Goal: Use online tool/utility: Utilize a website feature to perform a specific function

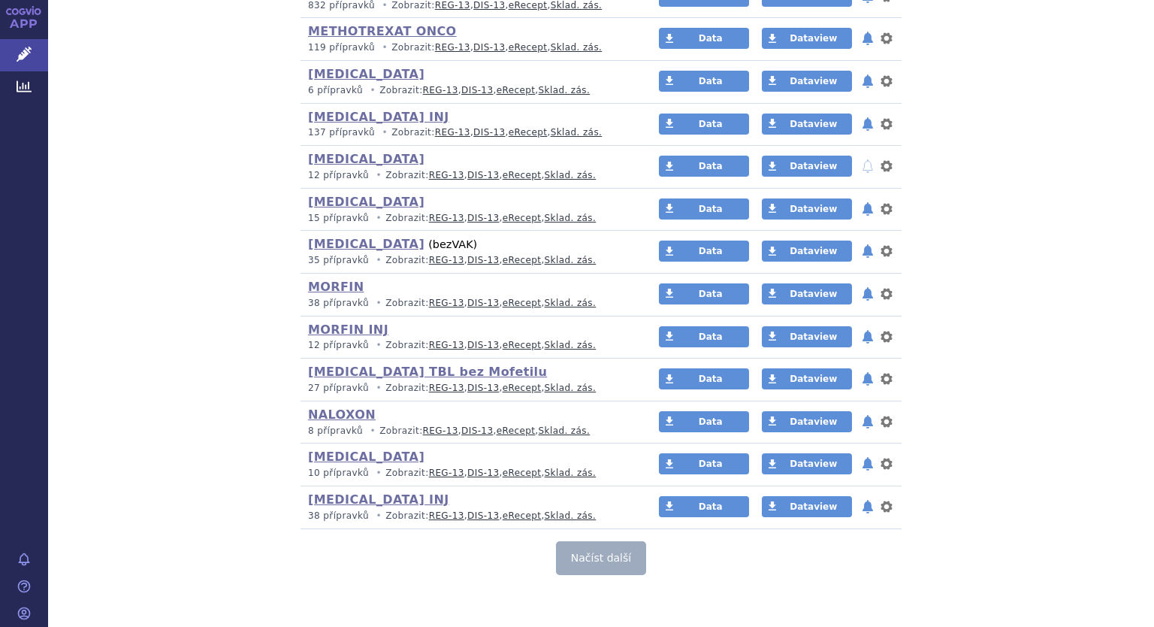
scroll to position [4203, 0]
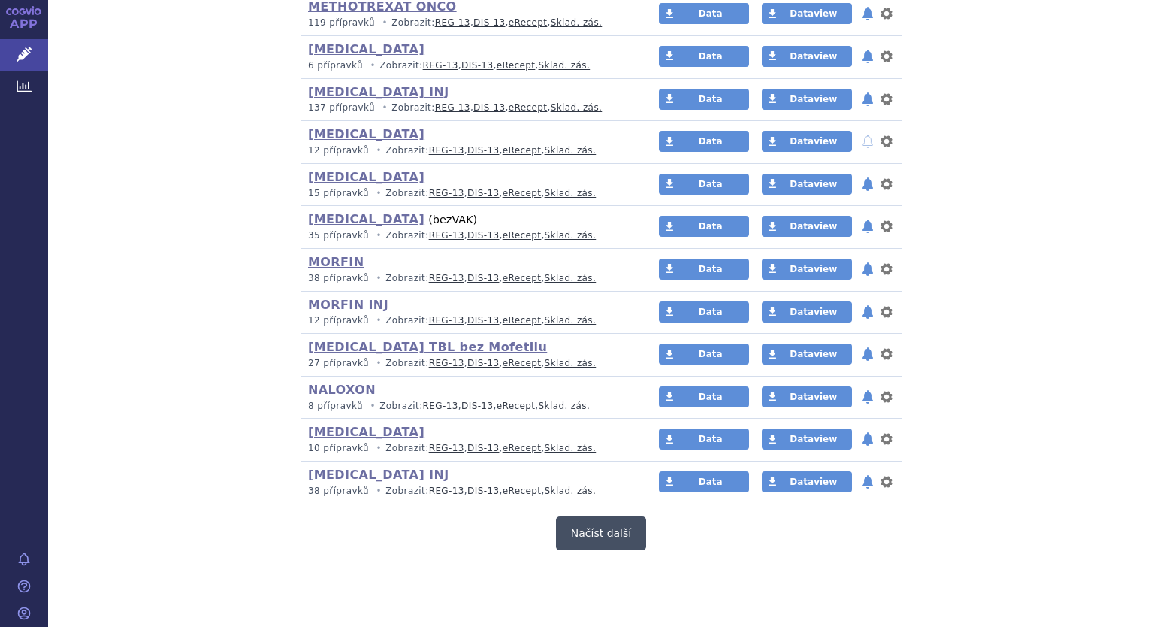
click at [610, 516] on button "Načíst další" at bounding box center [601, 533] width 90 height 34
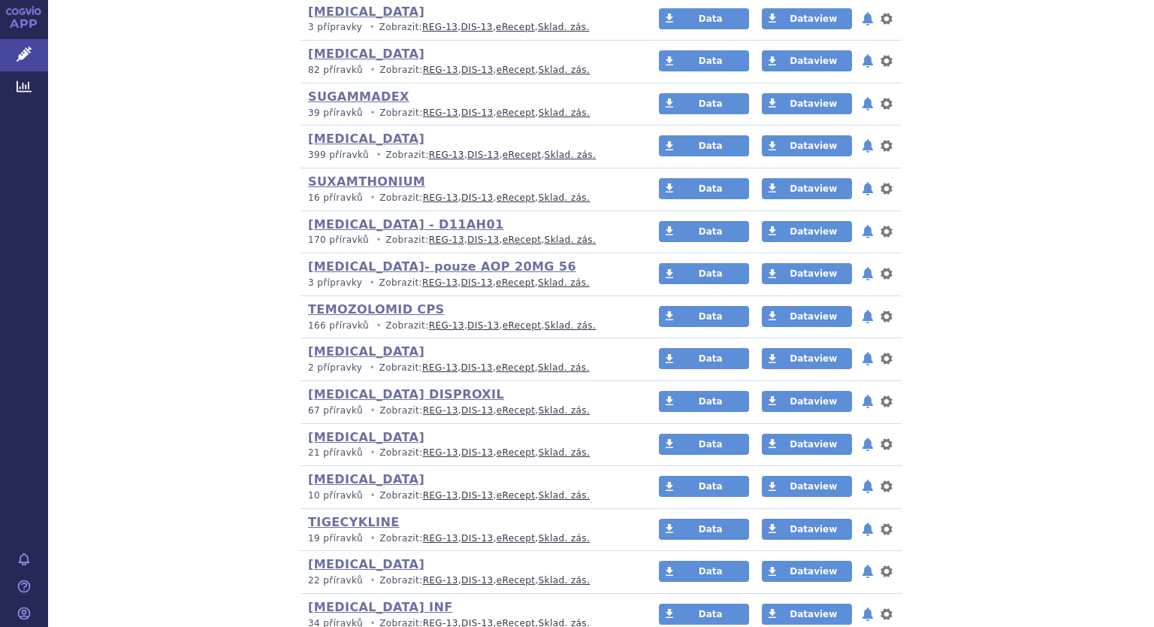
scroll to position [5706, 0]
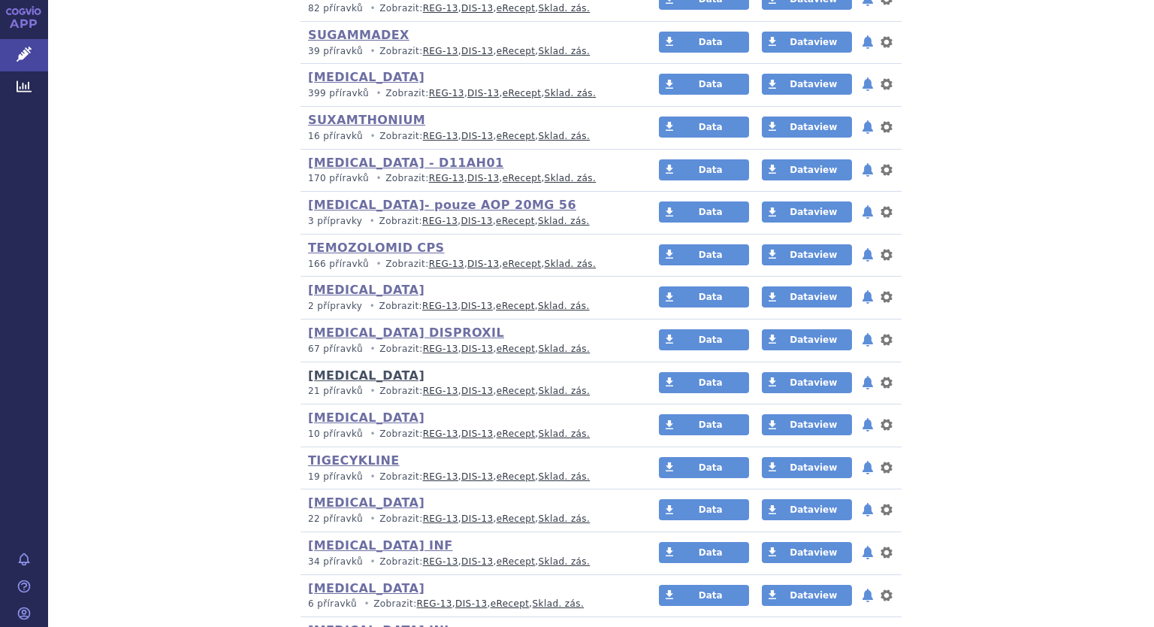
click at [335, 368] on link "[MEDICAL_DATA]" at bounding box center [366, 375] width 116 height 14
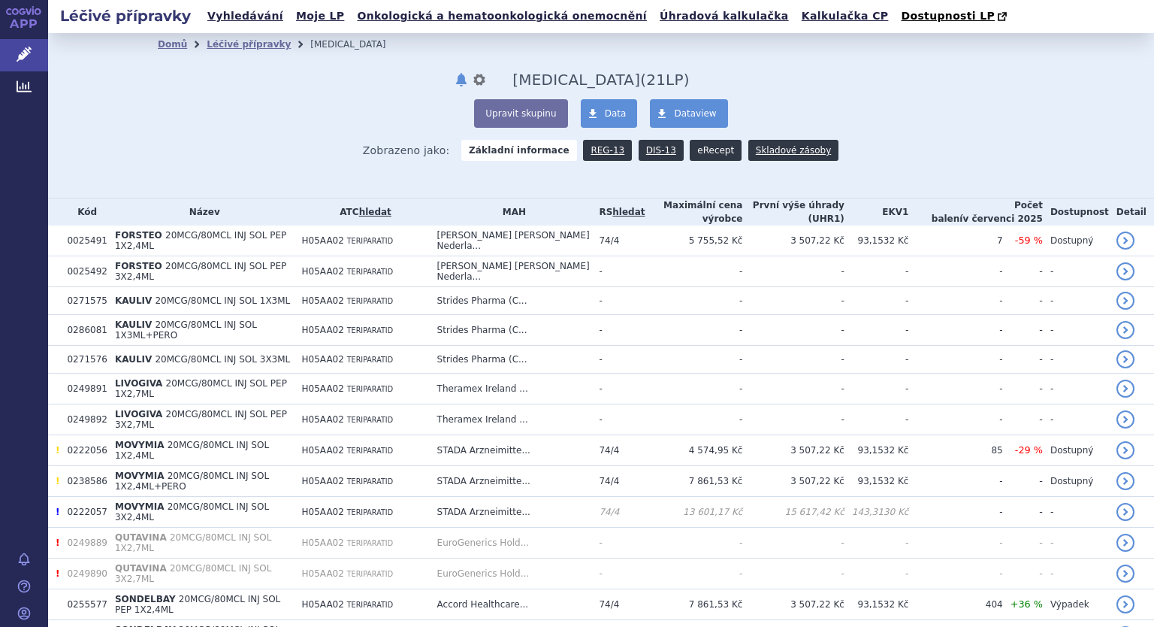
click at [690, 148] on link "eRecept" at bounding box center [716, 150] width 52 height 21
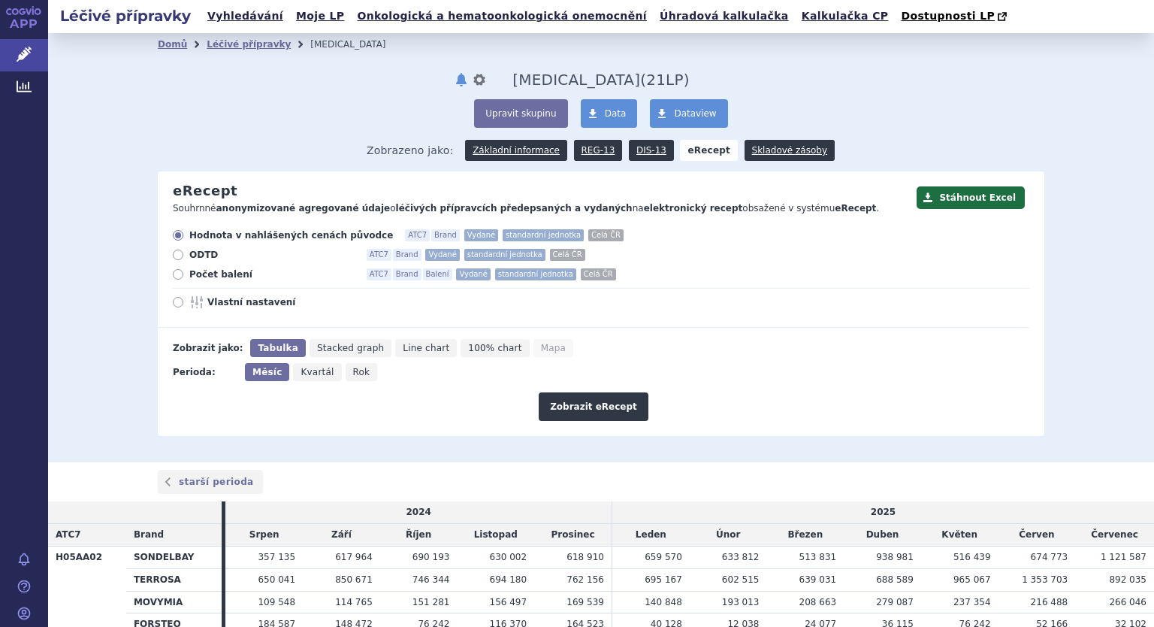
click at [172, 268] on div "Hodnota v nahlášených cenách původce ATC7 Brand Vydané standardní jednotka Celá…" at bounding box center [594, 278] width 872 height 98
click at [174, 279] on icon at bounding box center [178, 274] width 11 height 11
click at [174, 279] on input "Počet balení ATC7 Brand Balení Vydané standardní jednotka Celá ČR" at bounding box center [179, 276] width 10 height 10
radio input "true"
click at [177, 304] on icon at bounding box center [178, 302] width 11 height 11
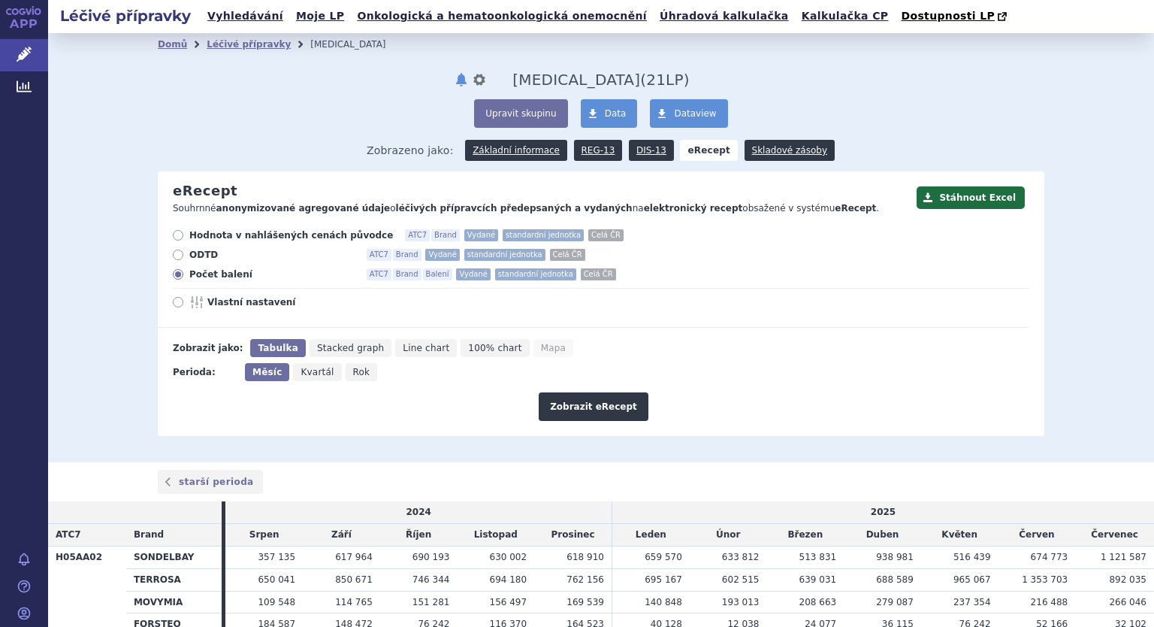
click at [177, 304] on input "Vlastní nastavení" at bounding box center [179, 304] width 10 height 10
radio input "true"
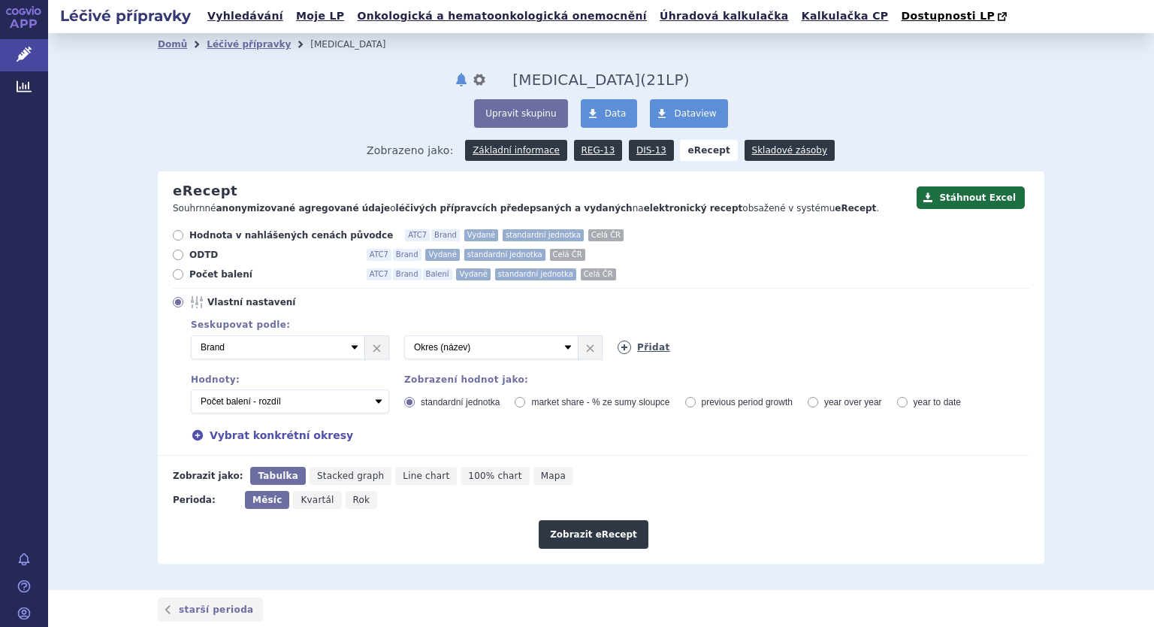
click at [618, 345] on icon at bounding box center [625, 347] width 14 height 14
click at [746, 349] on select "Vyberte groupování ATC3 ATC5 ATC7 Brand Balení Síla Forma SÚKL kód MAH VPOIS Re…" at bounding box center [705, 347] width 174 height 24
click at [938, 340] on div "Přidat" at bounding box center [922, 344] width 213 height 19
click at [792, 348] on link "×" at bounding box center [803, 347] width 23 height 23
click at [376, 404] on select "Počet balení - vydané Hodnota v nahlášených cenách původce - vydané Hodnota v m…" at bounding box center [290, 401] width 198 height 24
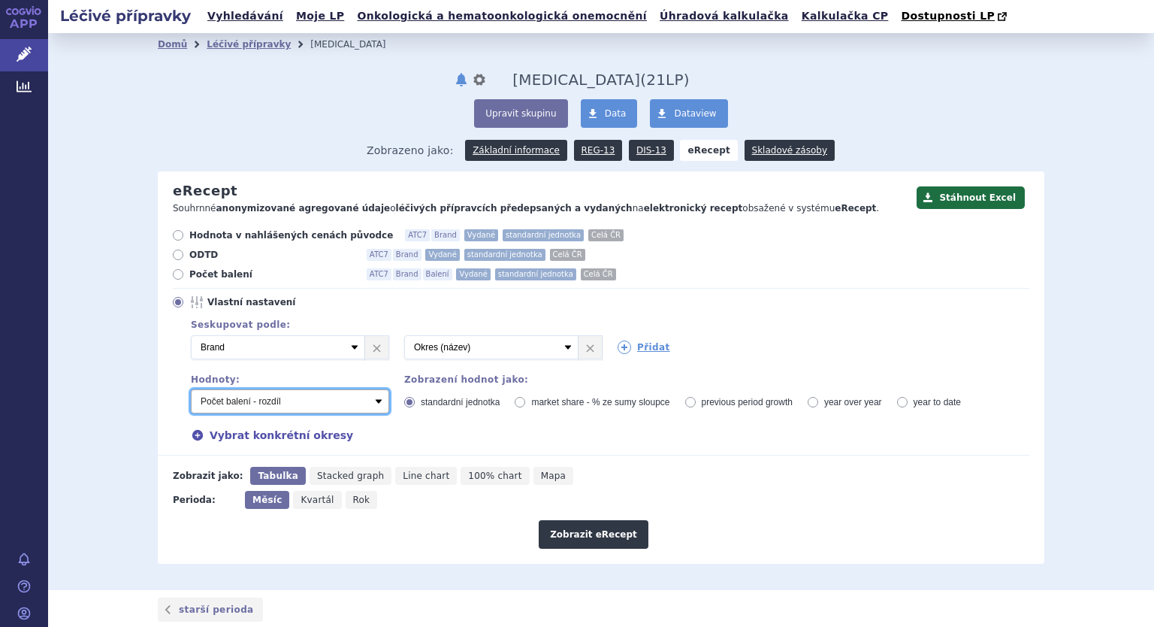
select select "vydanePackages"
click at [191, 390] on select "Počet balení - vydané Hodnota v nahlášených cenách původce - vydané Hodnota v m…" at bounding box center [290, 401] width 198 height 24
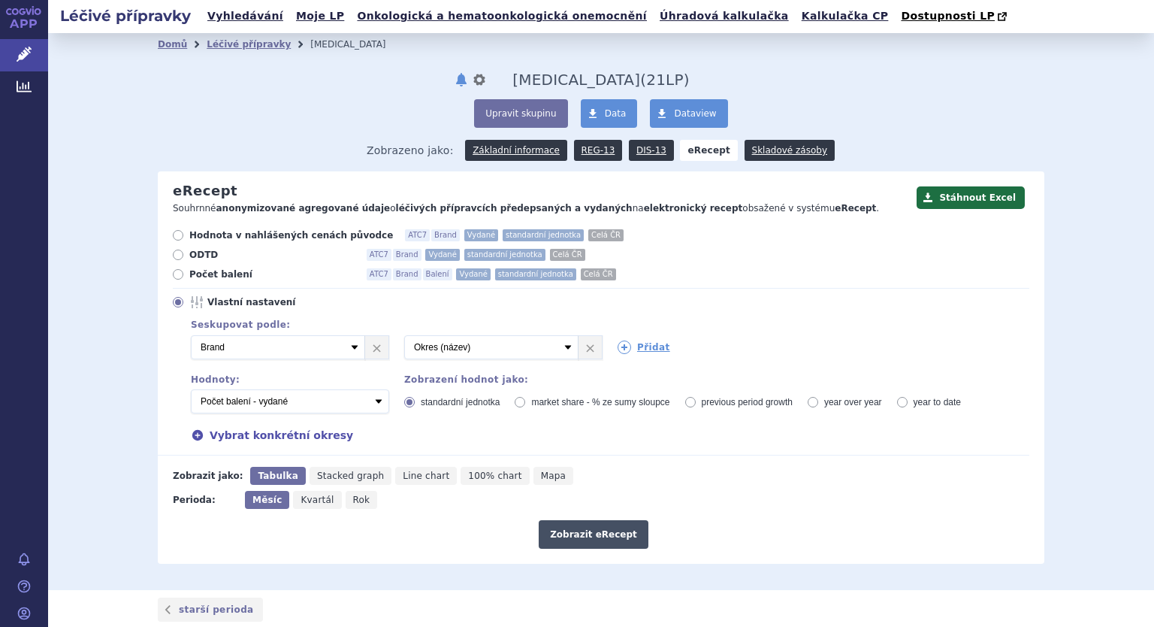
click at [571, 535] on button "Zobrazit eRecept" at bounding box center [594, 534] width 110 height 29
click at [579, 355] on link "×" at bounding box center [590, 347] width 23 height 23
click at [576, 540] on button "Zobrazit eRecept" at bounding box center [594, 534] width 110 height 29
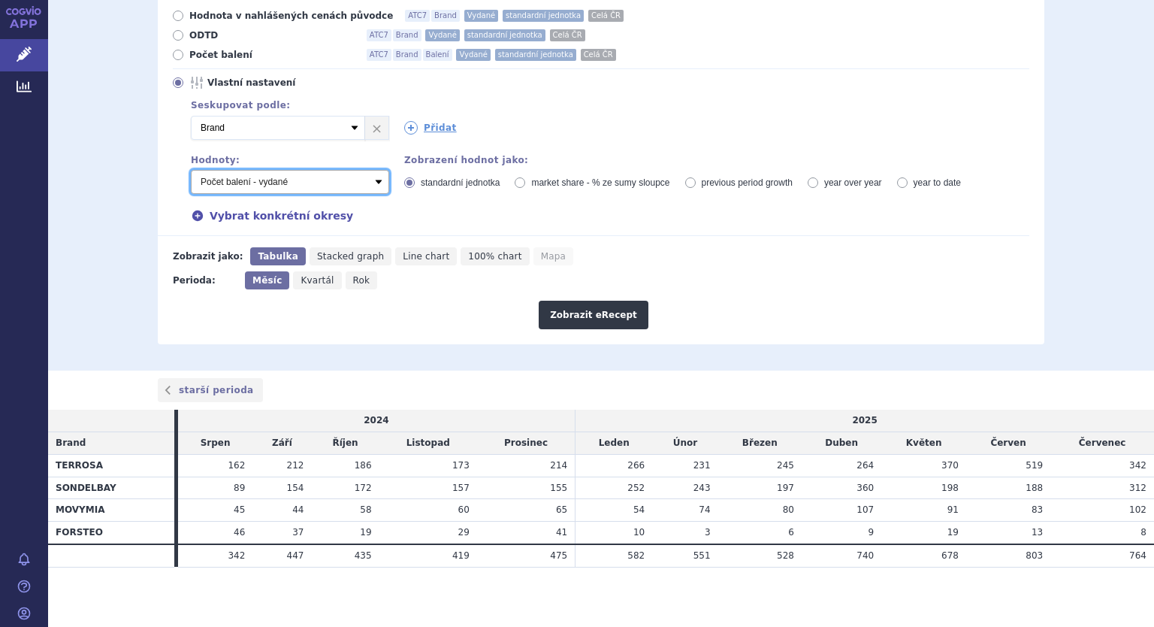
click at [373, 183] on select "Počet balení - vydané Hodnota v nahlášených cenách původce - vydané Hodnota v m…" at bounding box center [290, 182] width 198 height 24
select select "predepsanePackages"
click at [191, 170] on select "Počet balení - vydané Hodnota v nahlášených cenách původce - vydané Hodnota v m…" at bounding box center [290, 182] width 198 height 24
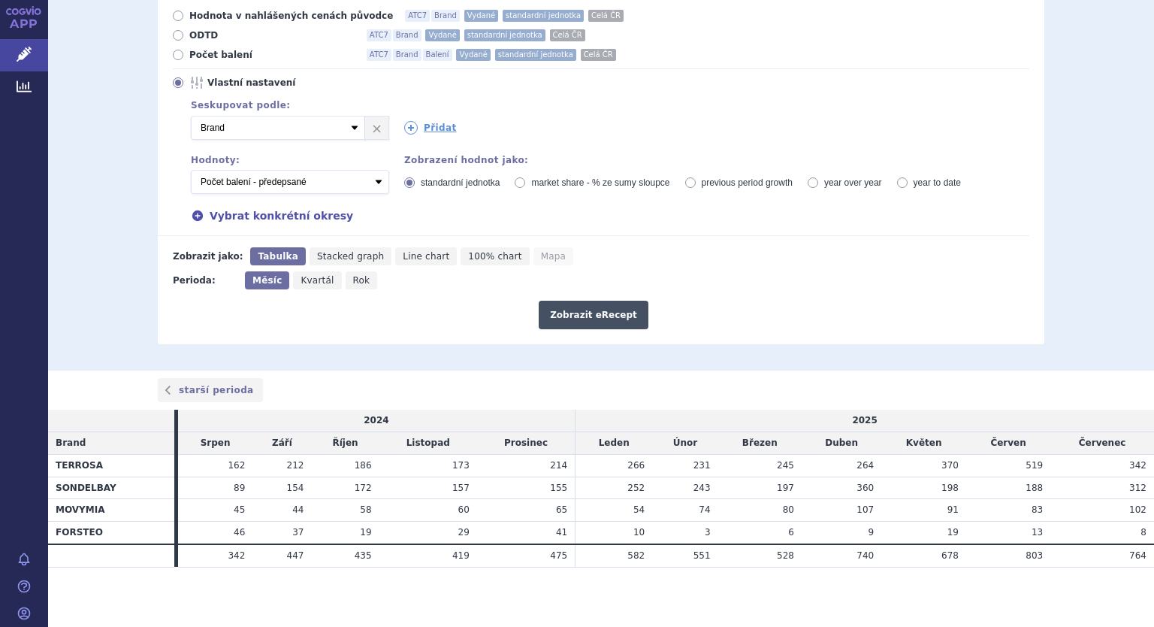
click at [558, 319] on button "Zobrazit eRecept" at bounding box center [594, 315] width 110 height 29
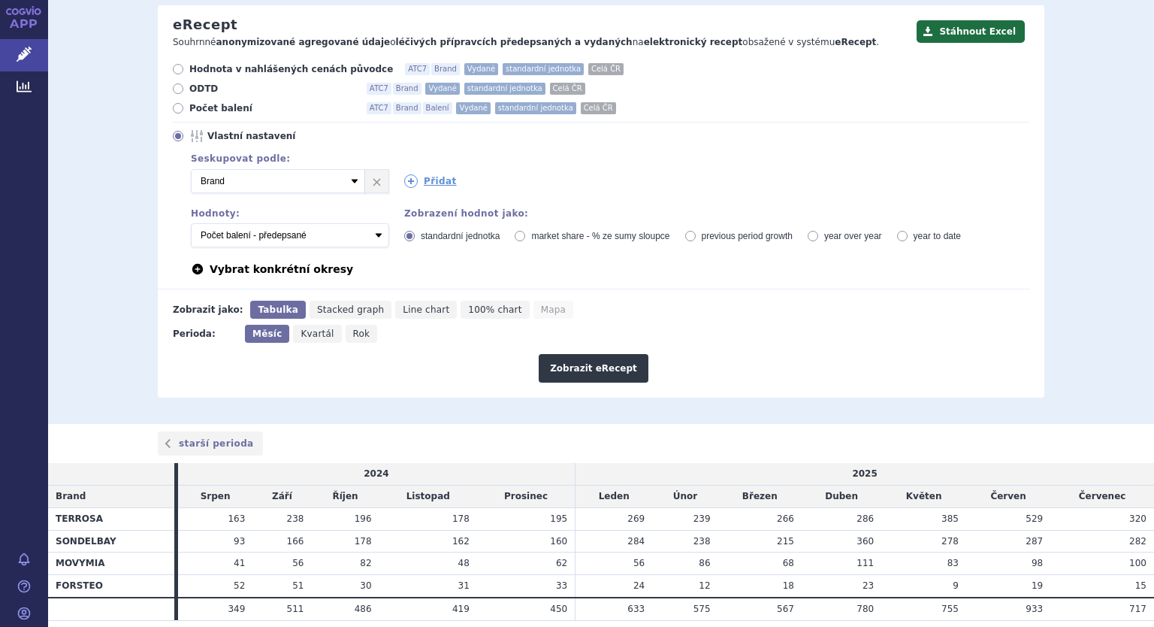
scroll to position [219, 0]
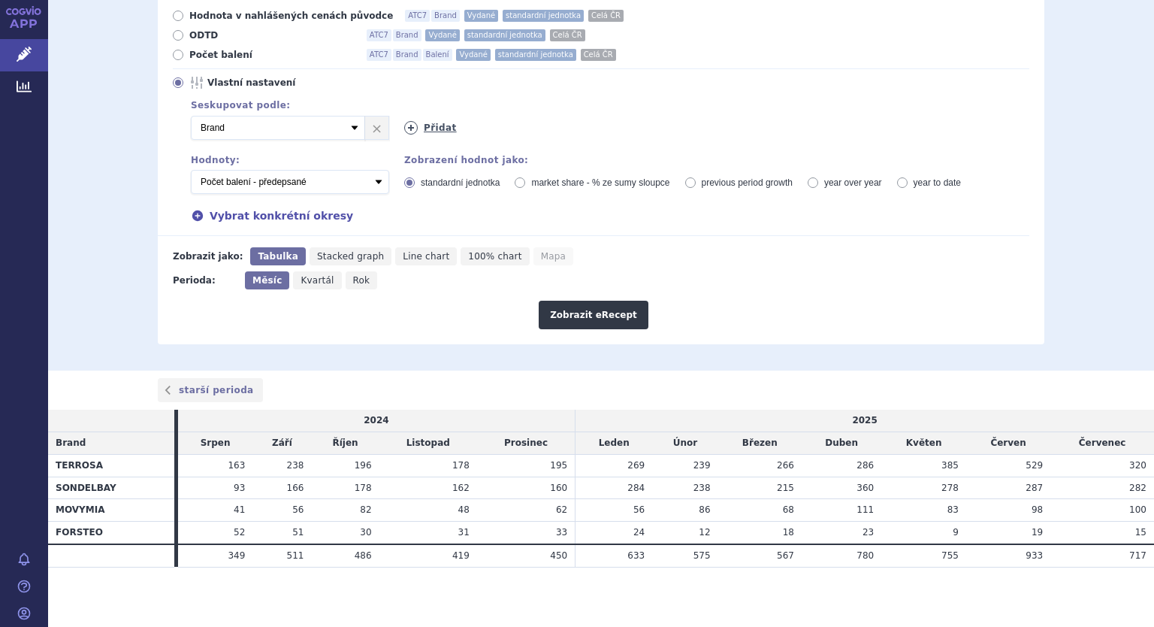
click at [406, 122] on icon at bounding box center [411, 128] width 14 height 14
click at [561, 128] on select "Vyberte groupování ATC3 ATC5 ATC7 Brand Balení Síla Forma SÚKL kód MAH VPOIS Re…" at bounding box center [491, 128] width 174 height 24
select select "districtName"
click at [404, 116] on select "Vyberte groupování ATC3 ATC5 ATC7 Brand Balení Síla Forma SÚKL kód MAH VPOIS Re…" at bounding box center [491, 128] width 174 height 24
click at [601, 316] on button "Zobrazit eRecept" at bounding box center [594, 315] width 110 height 29
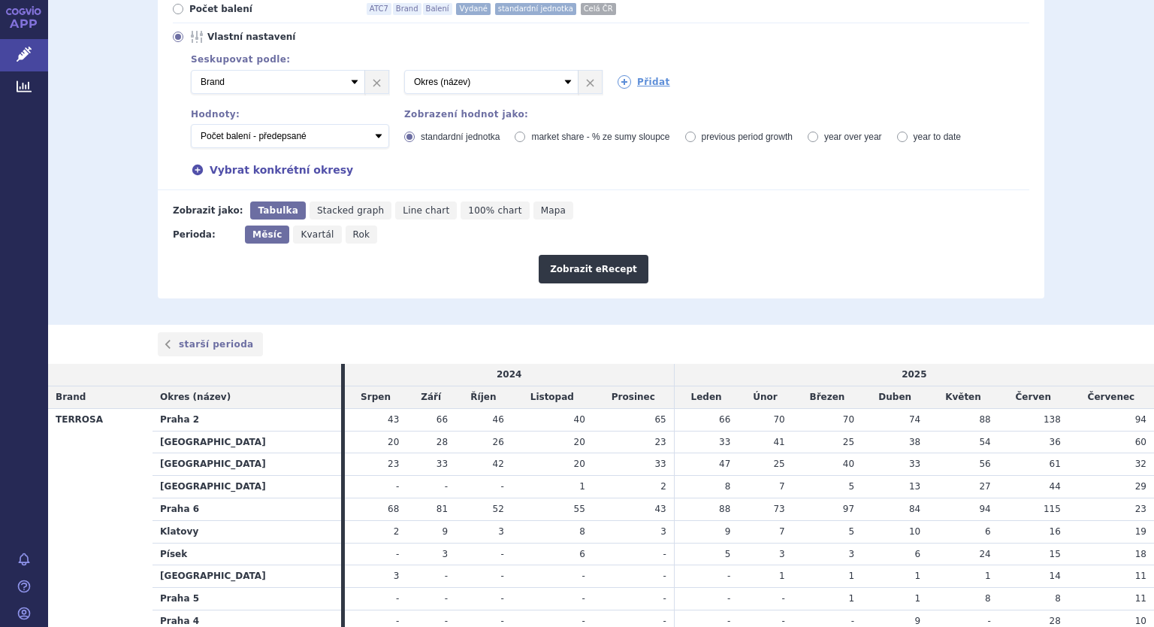
scroll to position [225, 0]
